Goal: Task Accomplishment & Management: Manage account settings

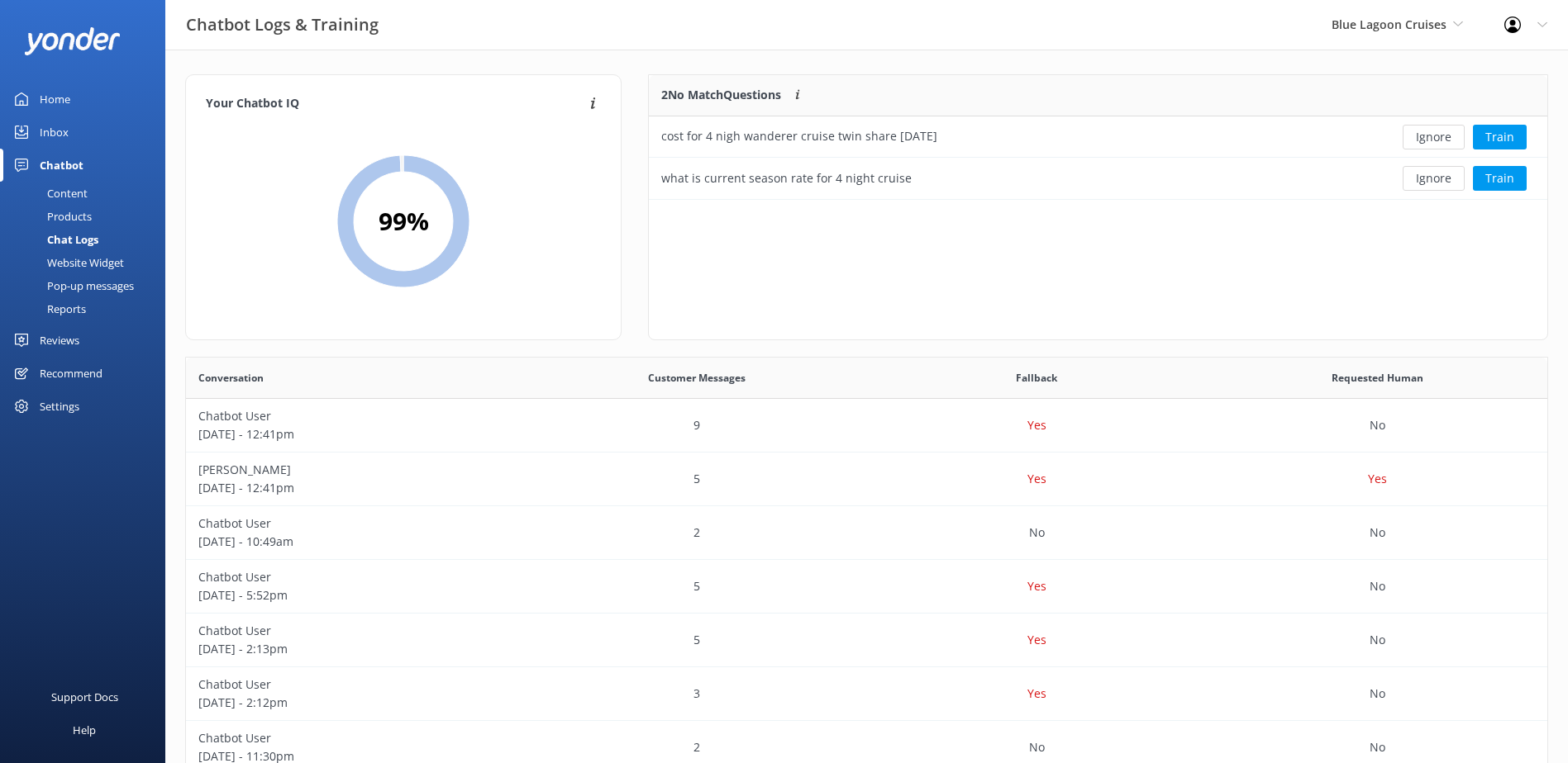
scroll to position [112, 885]
click at [1438, 137] on button "Ignore" at bounding box center [1433, 137] width 62 height 25
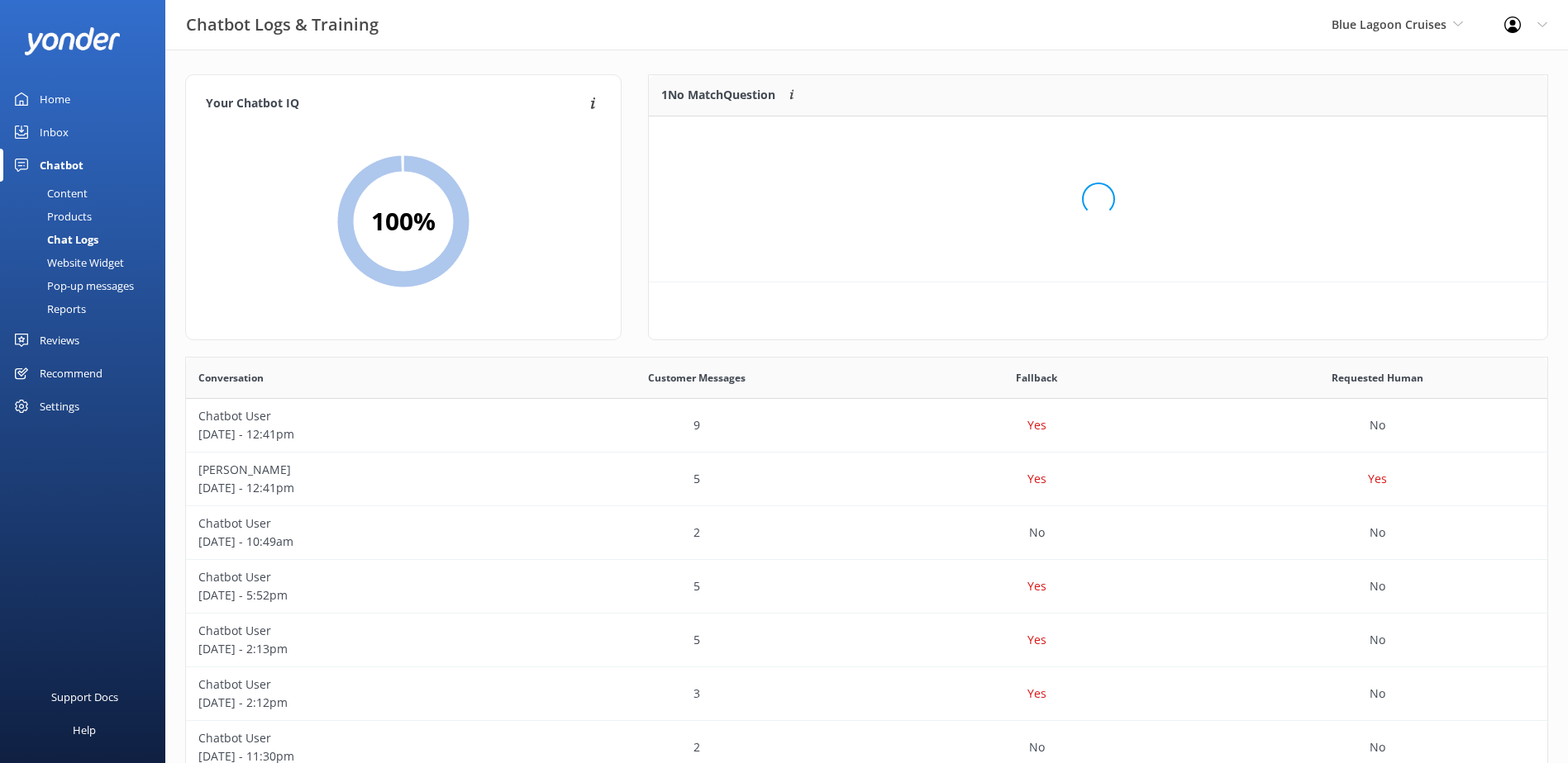
scroll to position [71, 885]
click at [1438, 136] on button "Ignore" at bounding box center [1433, 137] width 62 height 25
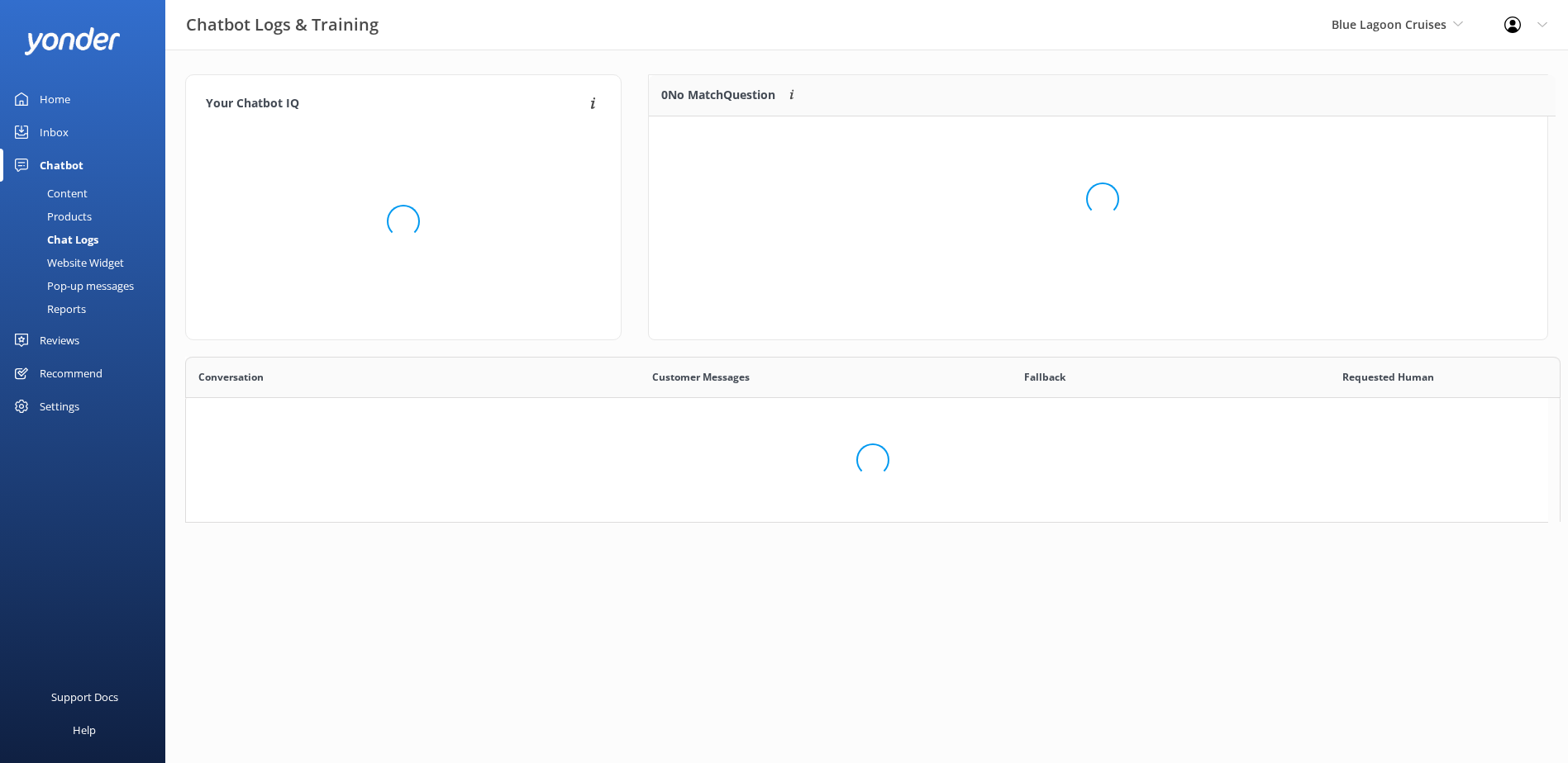
scroll to position [13, 13]
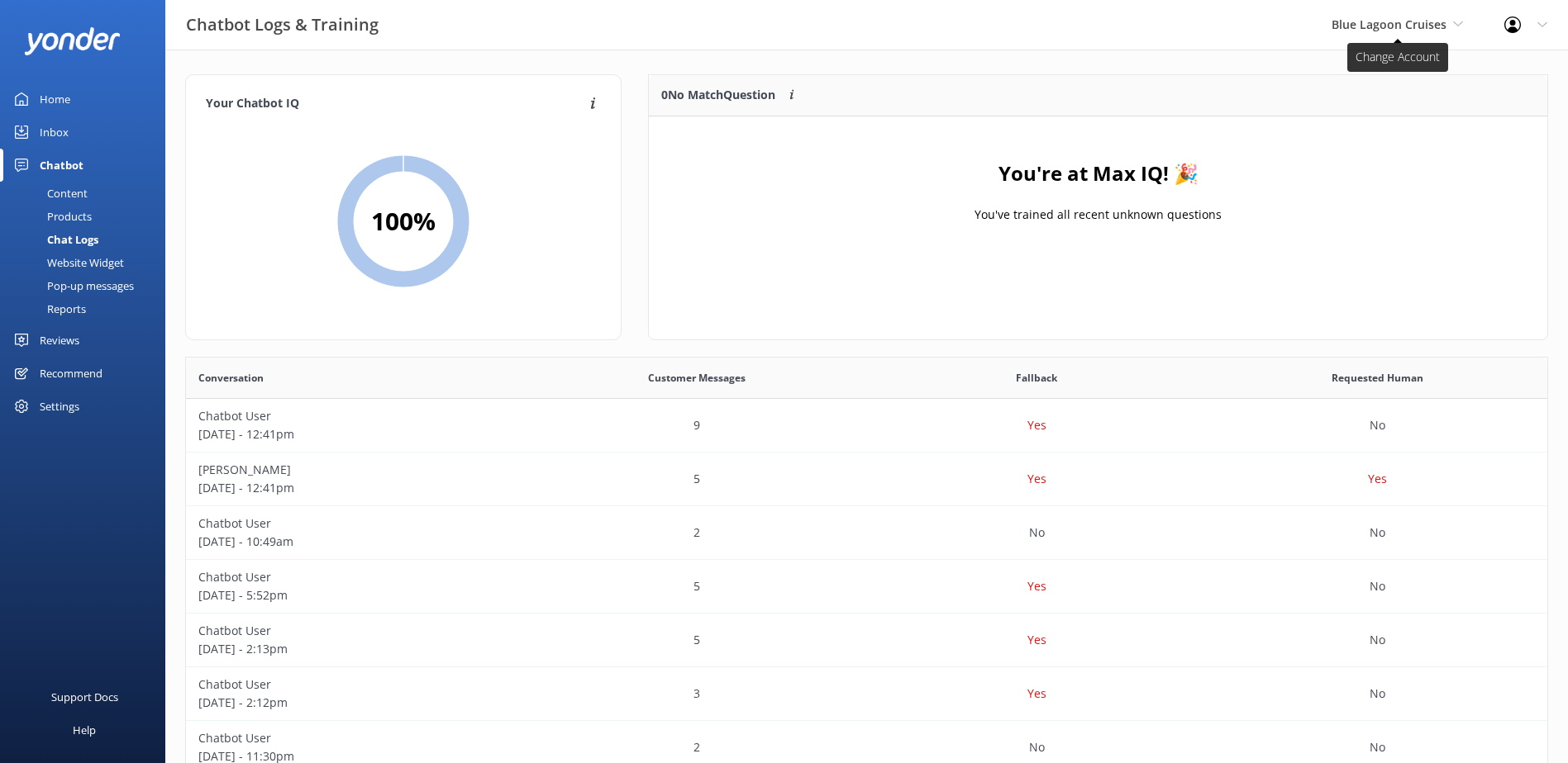
click at [1397, 23] on span "Blue Lagoon Cruises" at bounding box center [1389, 24] width 115 height 15
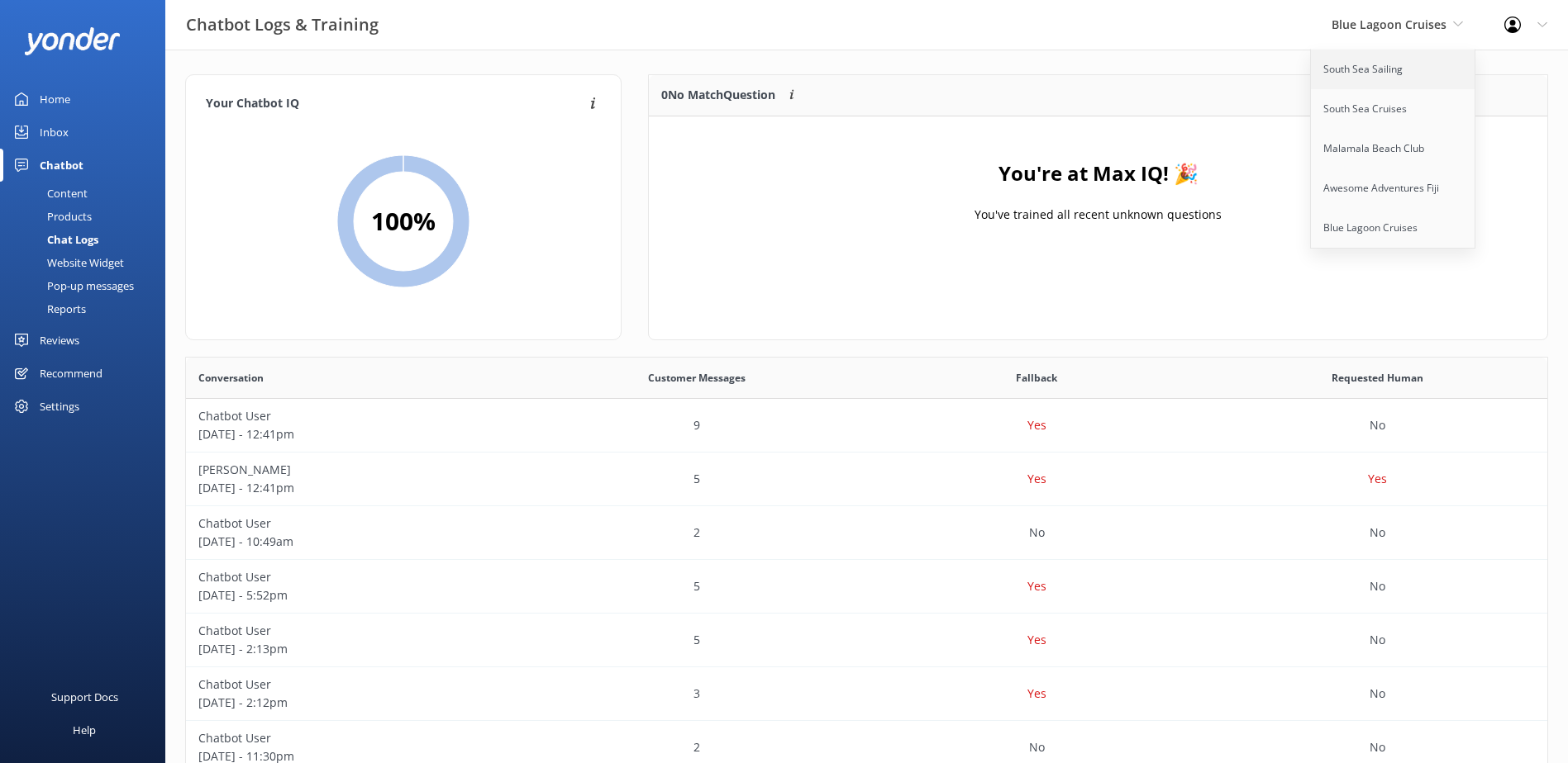
click at [1398, 79] on link "South Sea Sailing" at bounding box center [1394, 69] width 166 height 39
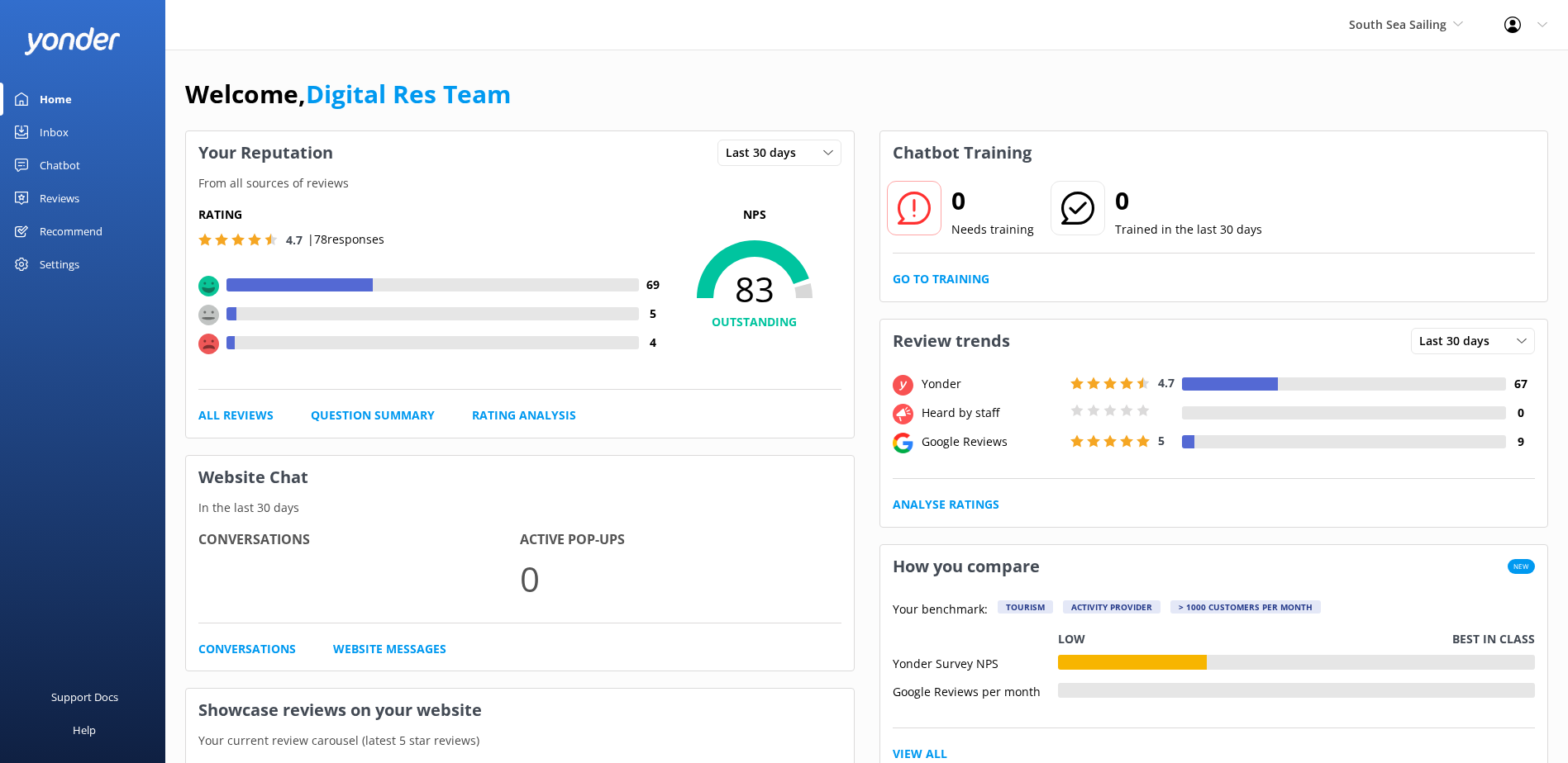
click at [49, 124] on div "Inbox" at bounding box center [54, 132] width 29 height 34
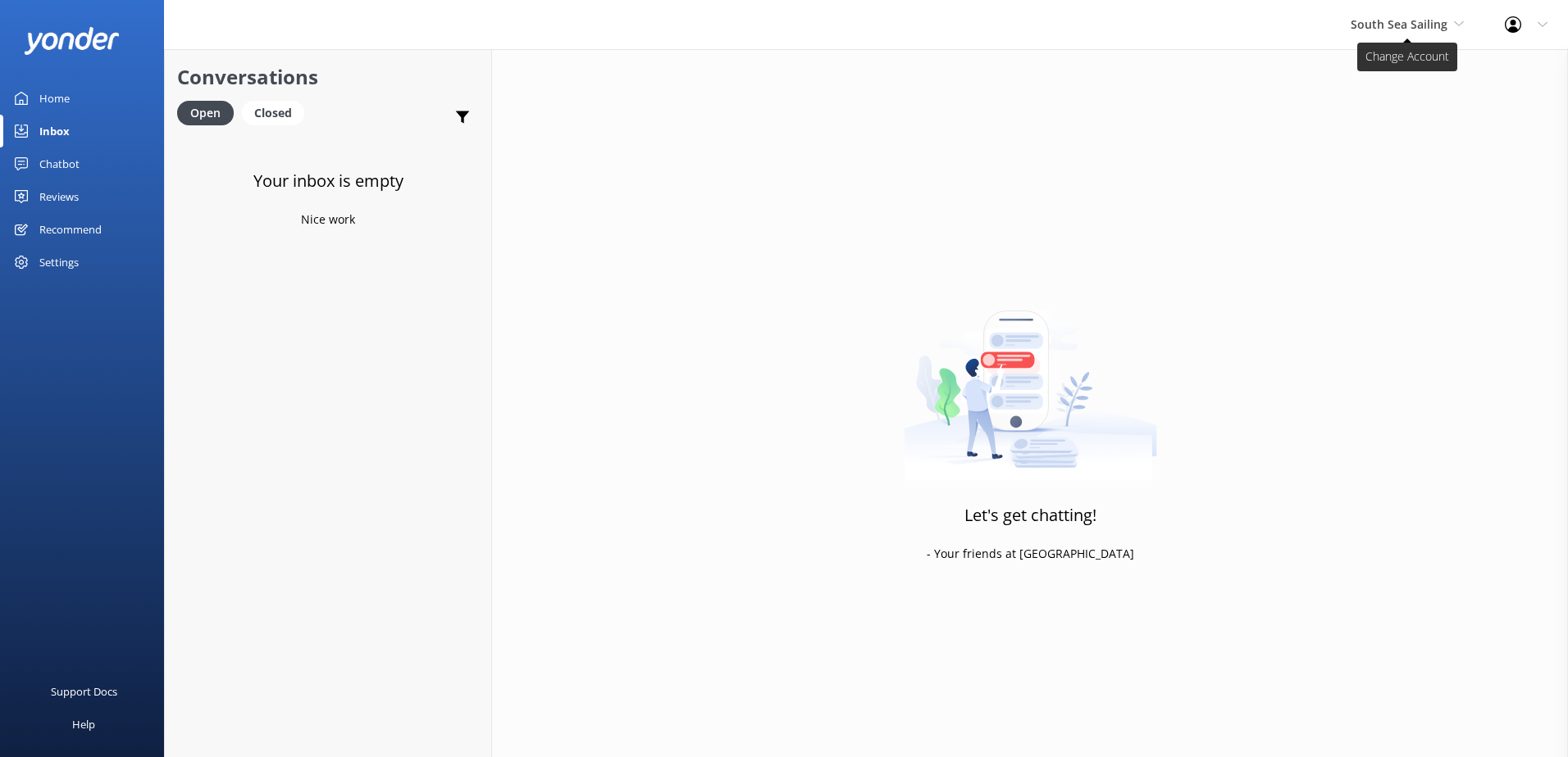
click at [1444, 26] on span "South Sea Sailing" at bounding box center [1399, 24] width 97 height 15
click at [49, 162] on div "Chatbot" at bounding box center [59, 163] width 40 height 33
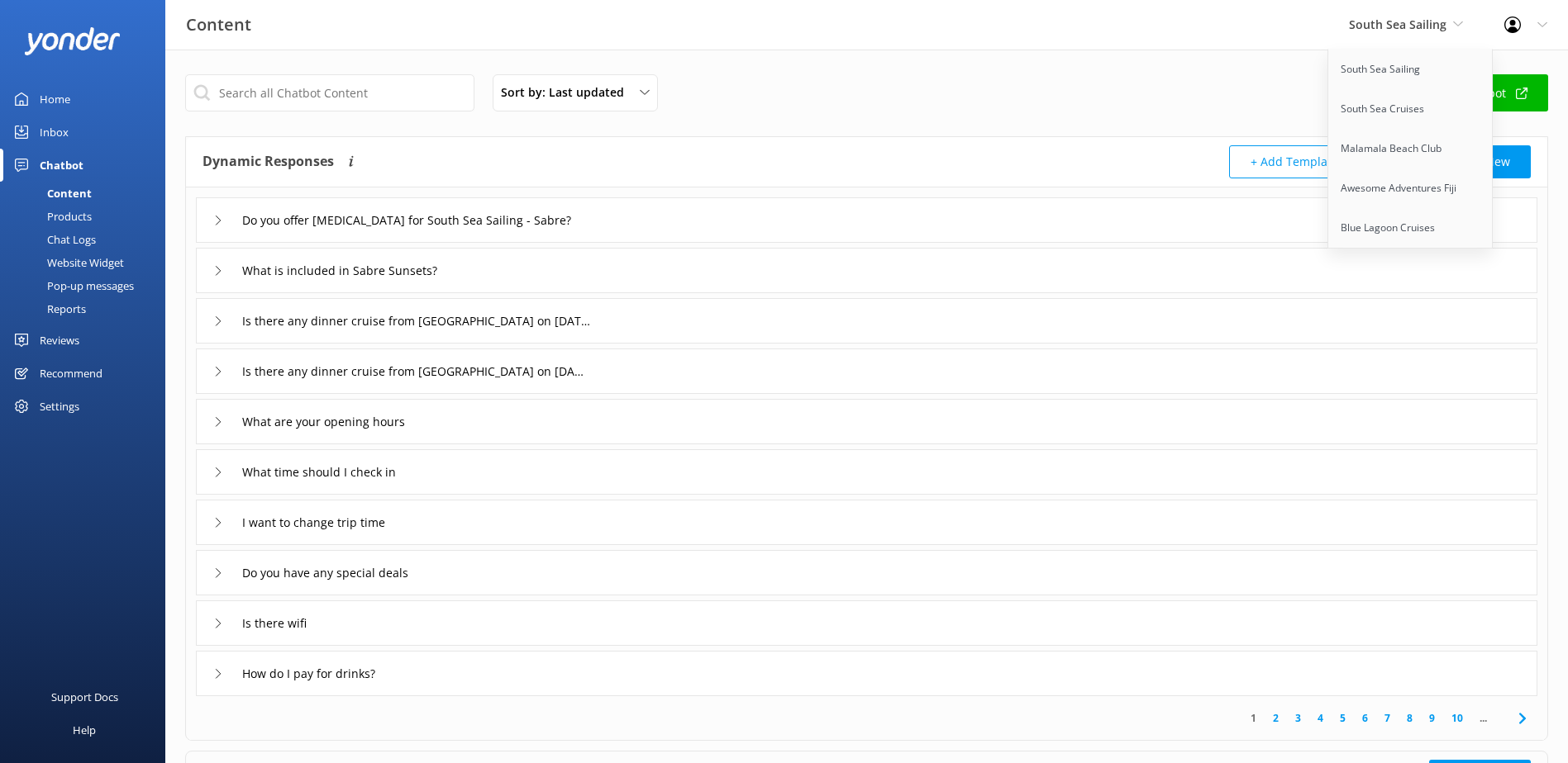
click at [68, 239] on div "Chat Logs" at bounding box center [53, 239] width 86 height 23
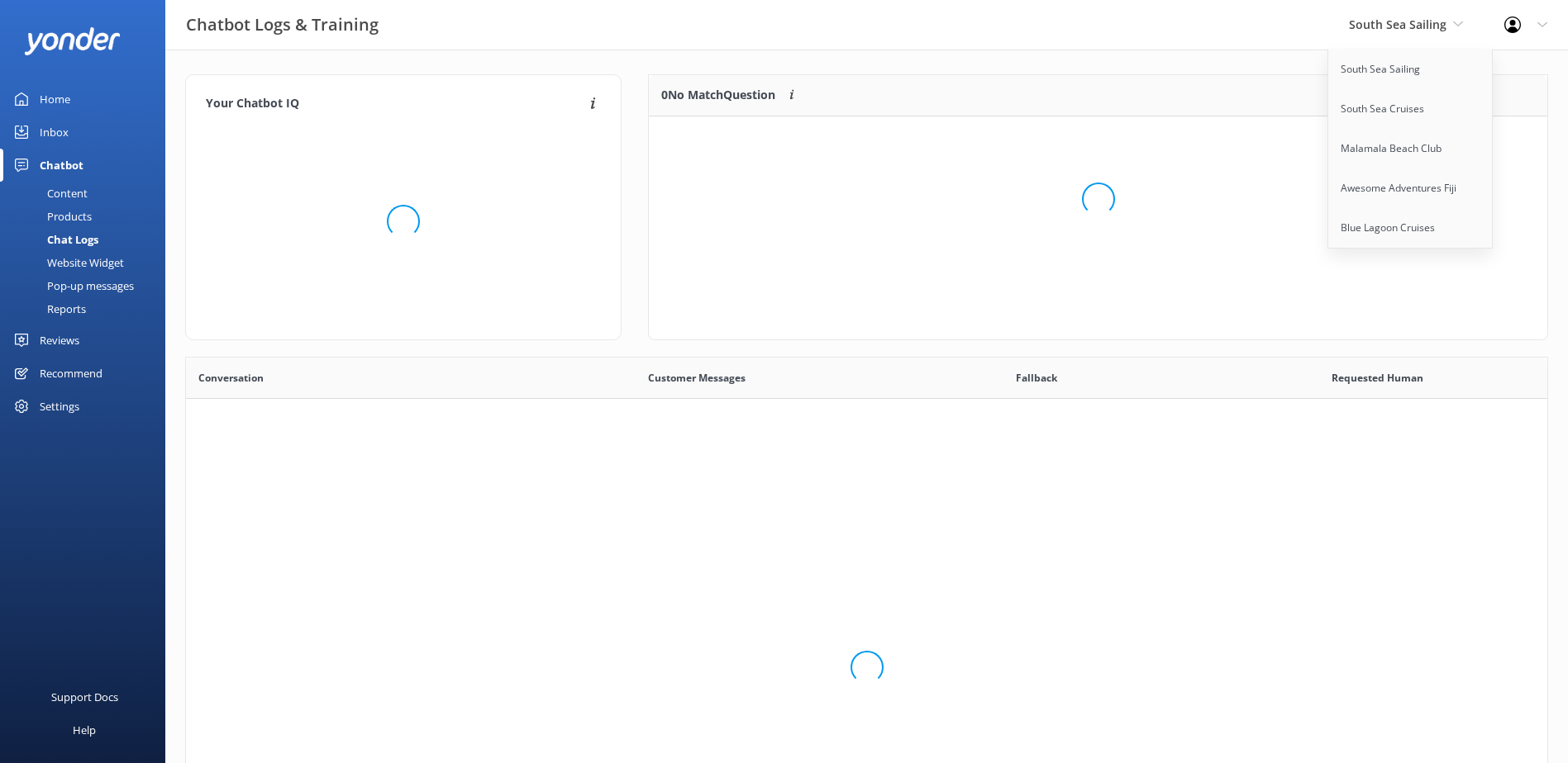
scroll to position [567, 1349]
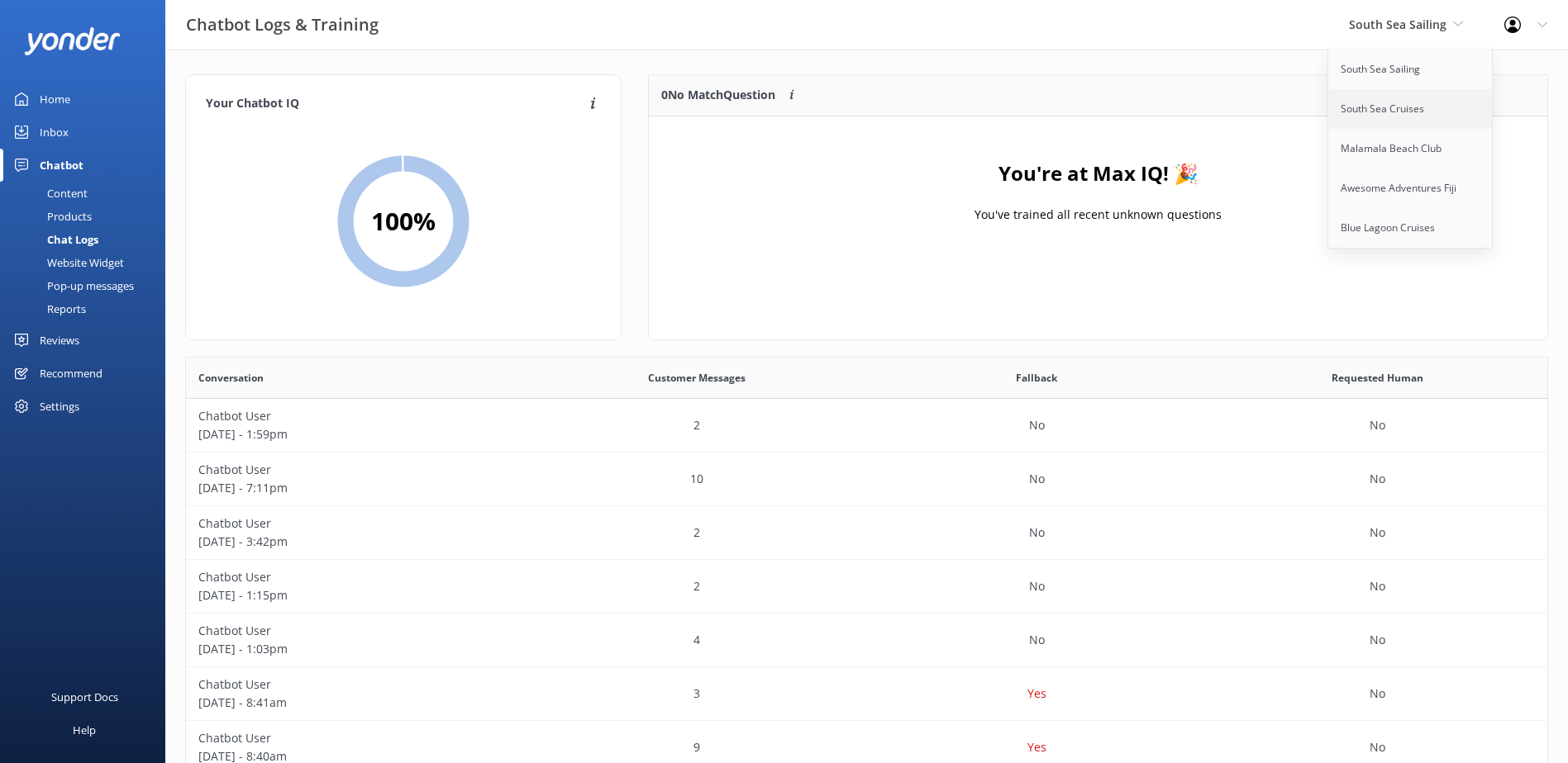
click at [1413, 108] on link "South Sea Cruises" at bounding box center [1411, 108] width 166 height 39
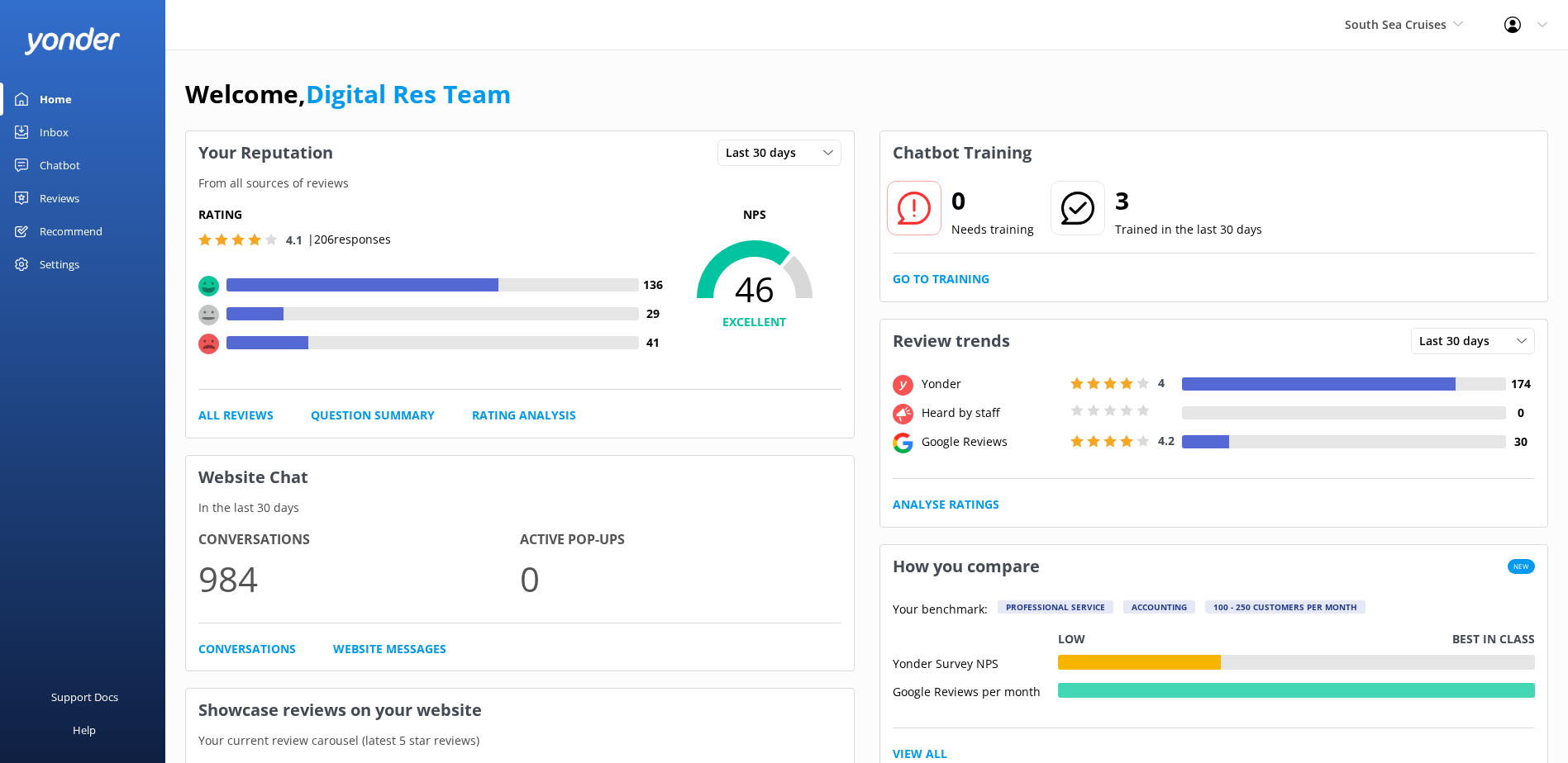
click at [57, 128] on div "Inbox" at bounding box center [54, 132] width 29 height 34
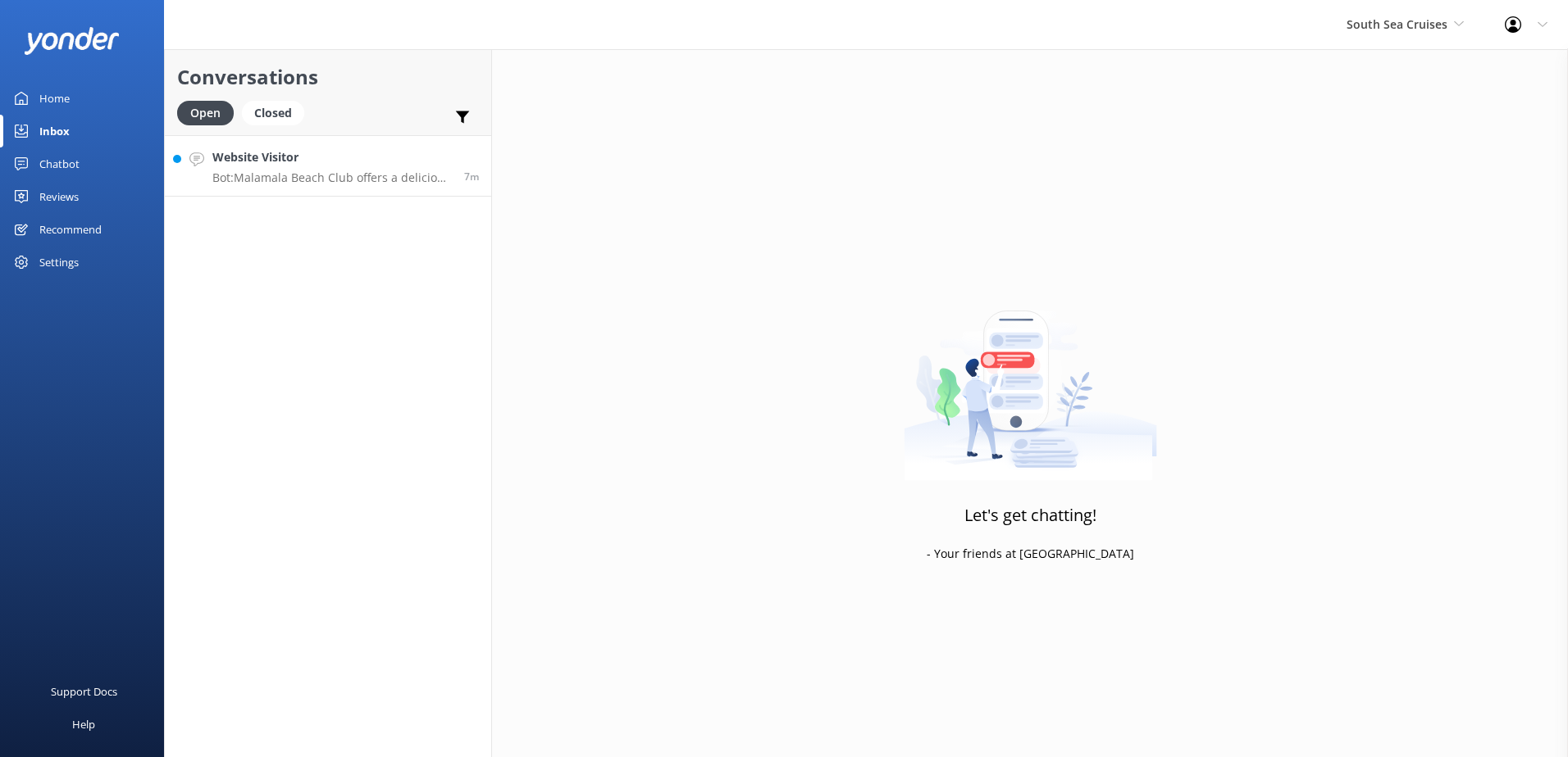
click at [395, 158] on h4 "Website Visitor" at bounding box center [332, 157] width 239 height 18
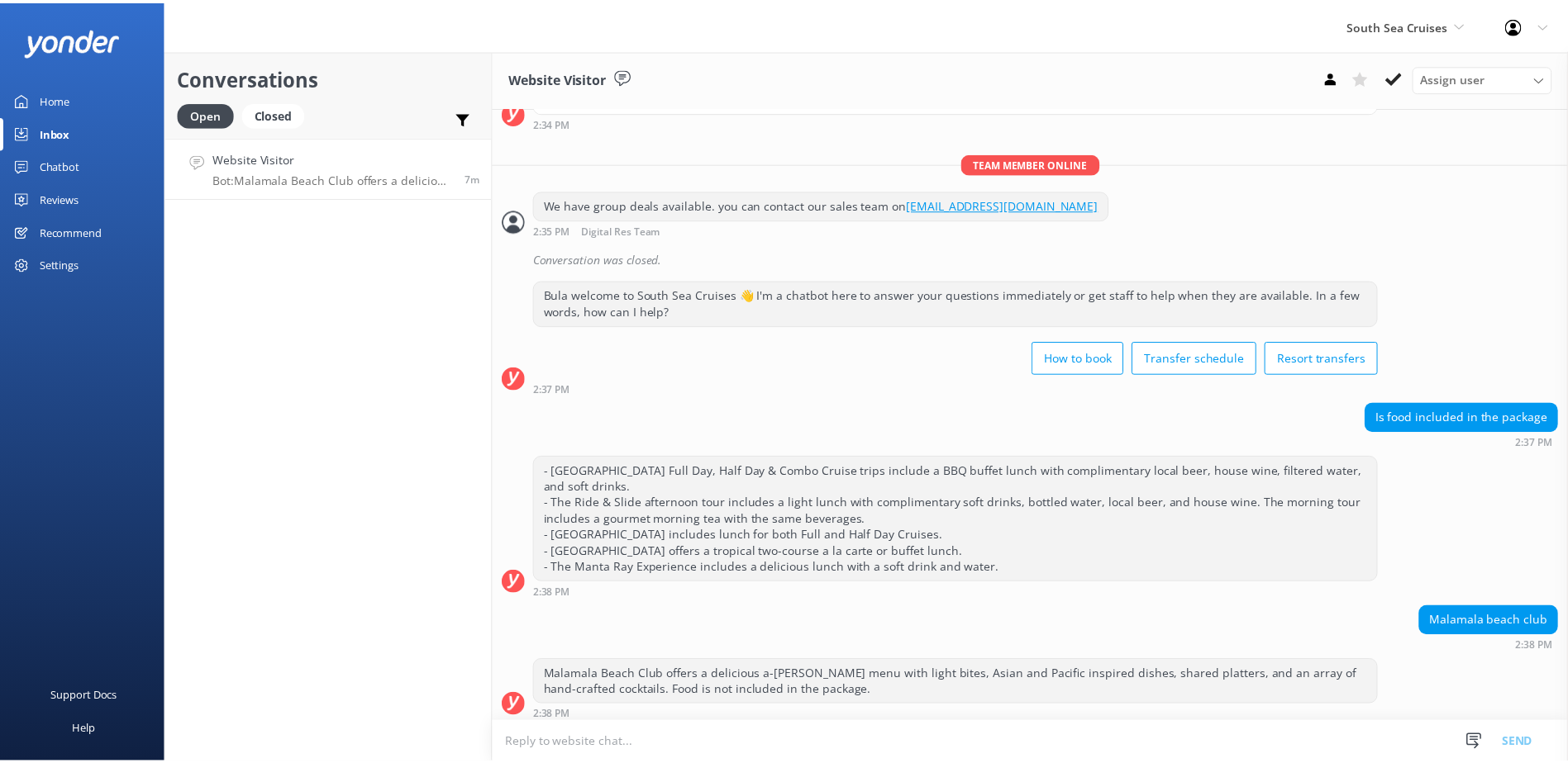
scroll to position [407, 0]
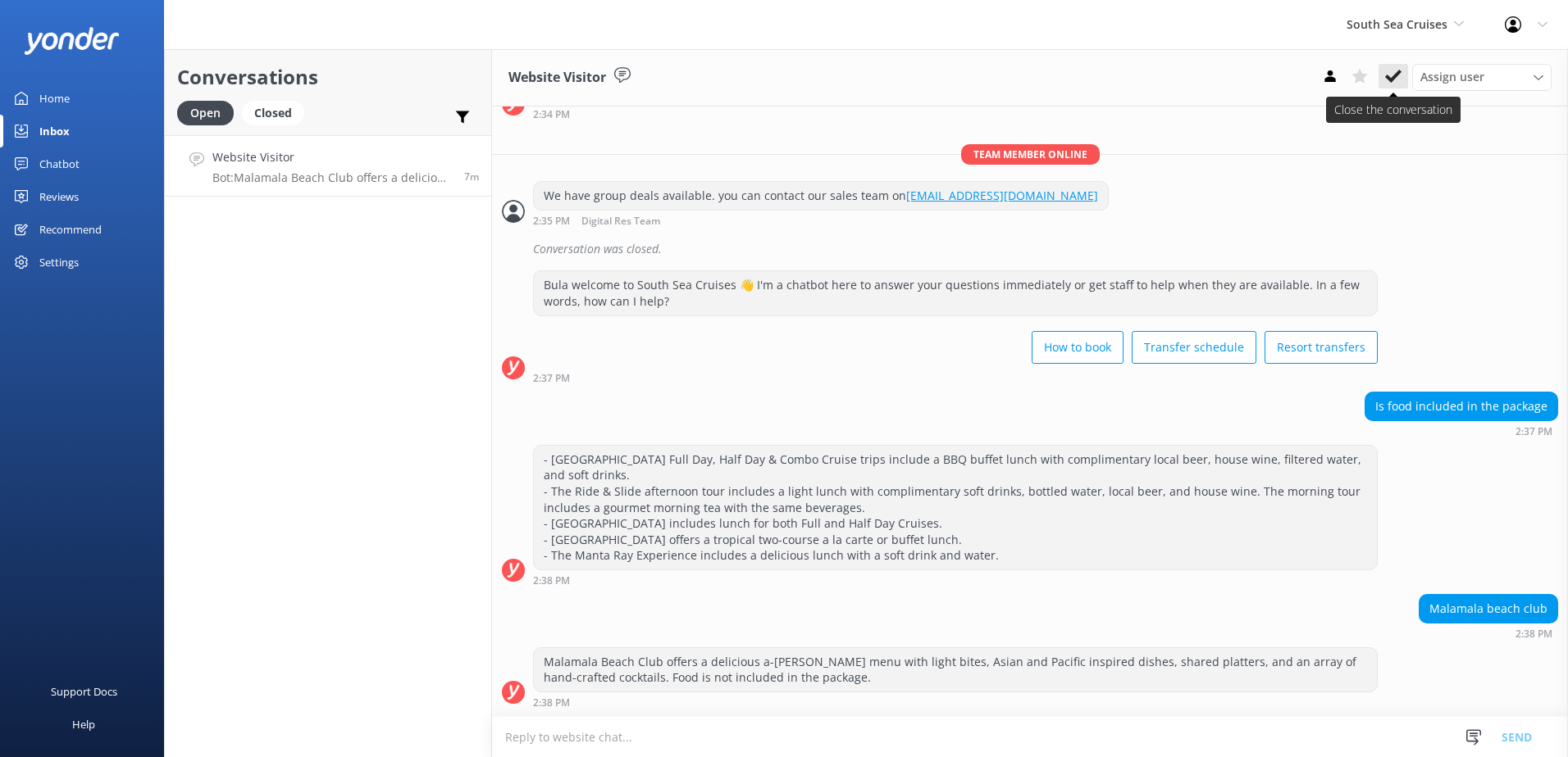
click at [1397, 82] on icon at bounding box center [1392, 76] width 16 height 16
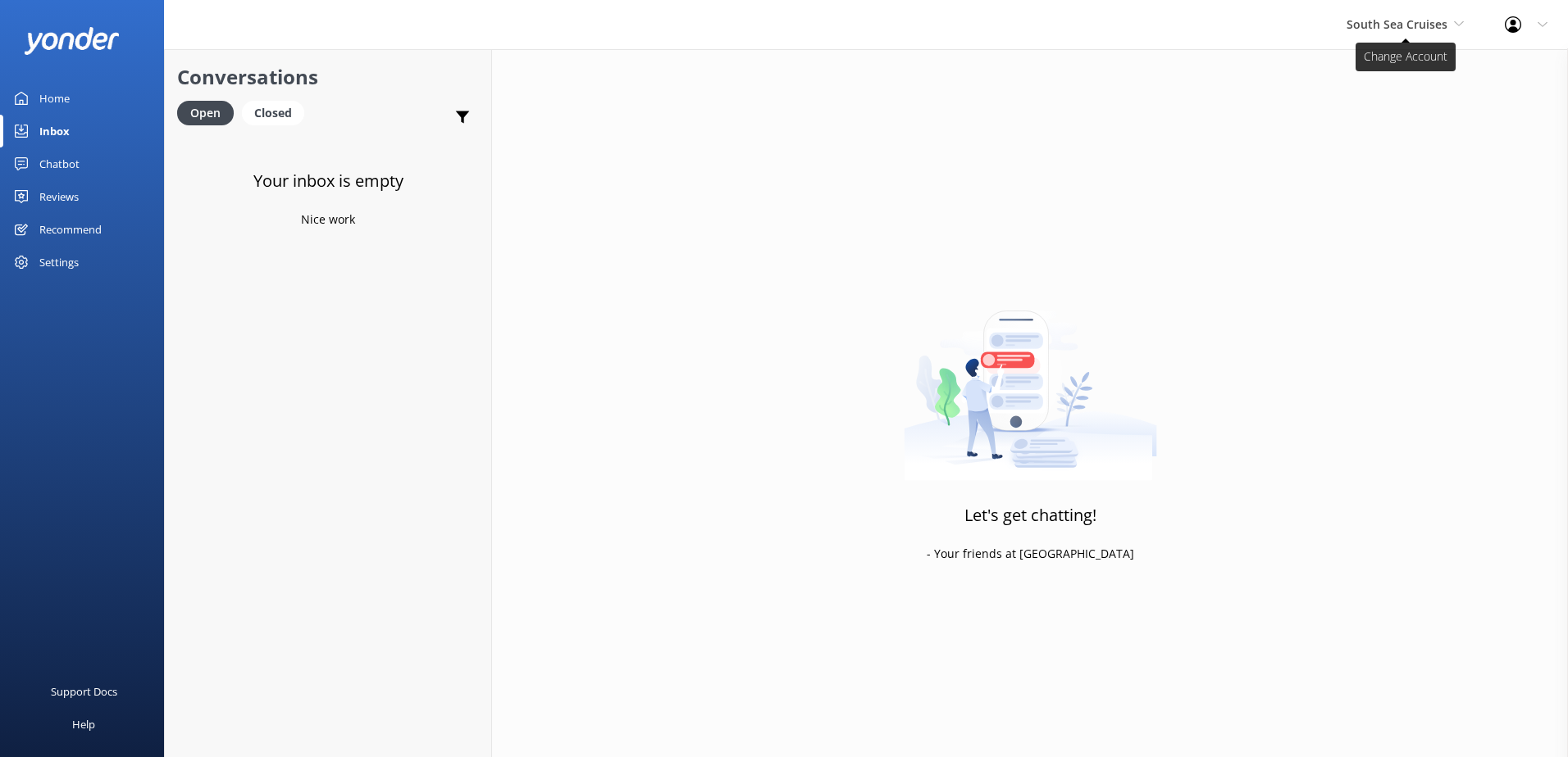
click at [1415, 24] on span "South Sea Cruises" at bounding box center [1397, 24] width 101 height 15
click at [1415, 146] on link "Malamala Beach Club" at bounding box center [1407, 147] width 164 height 39
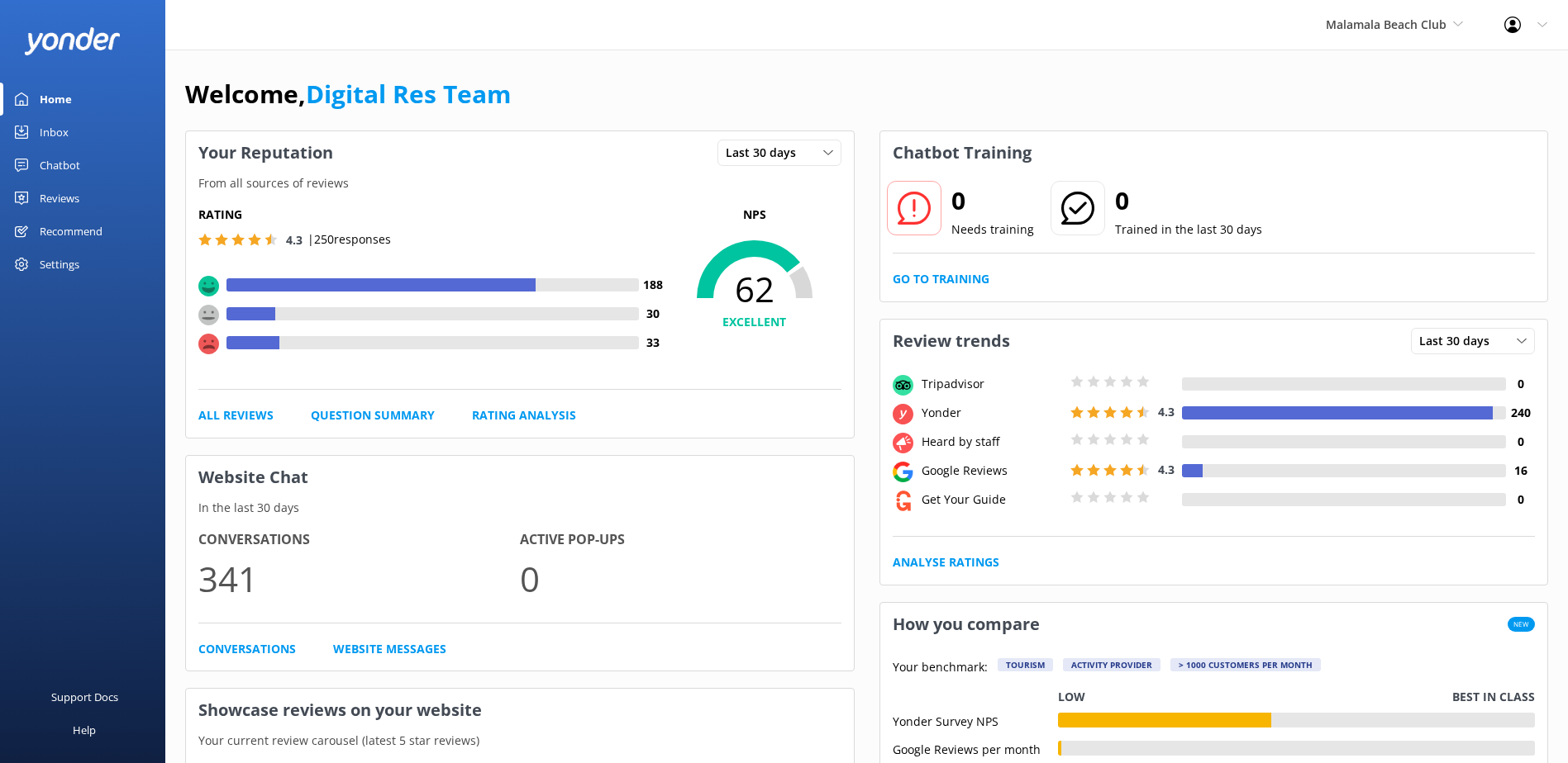
click at [35, 126] on link "Inbox" at bounding box center [82, 132] width 166 height 34
